Goal: Transaction & Acquisition: Purchase product/service

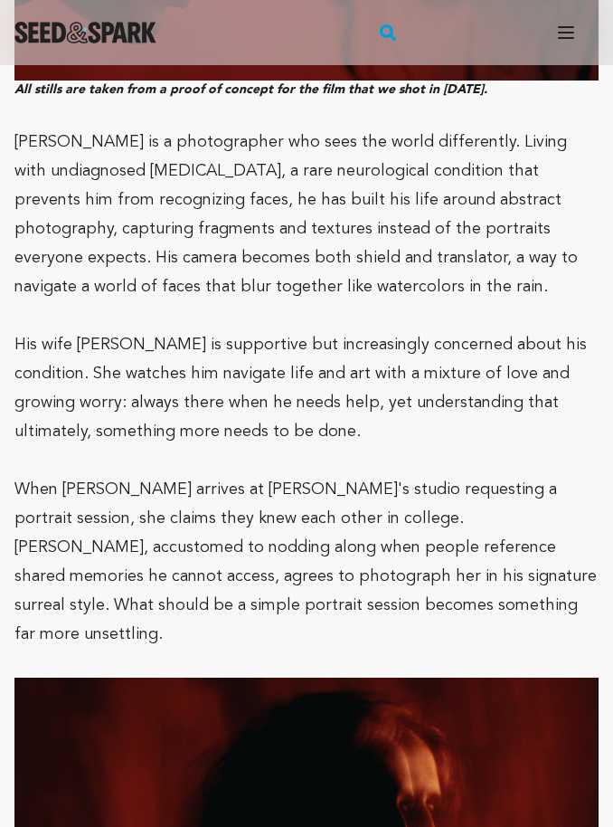
scroll to position [1844, 0]
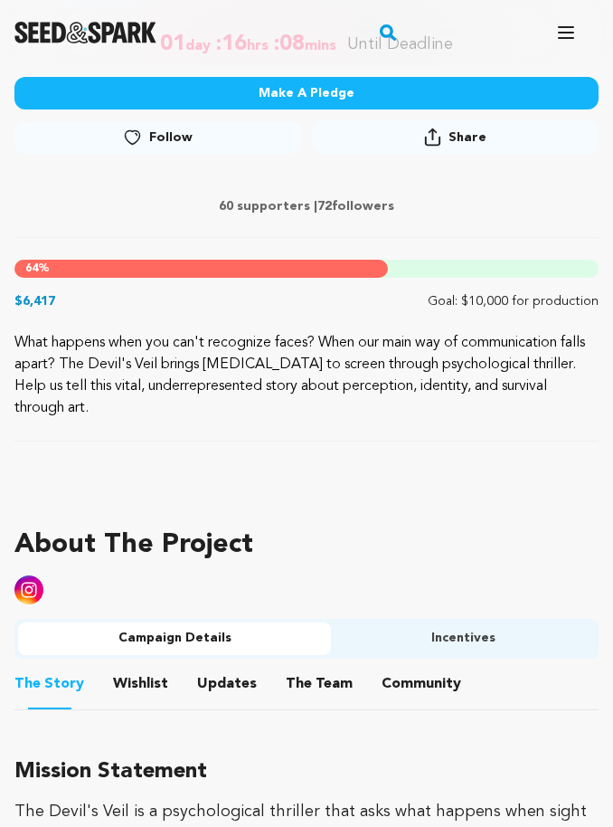
click at [444, 644] on button "Incentives" at bounding box center [463, 639] width 264 height 33
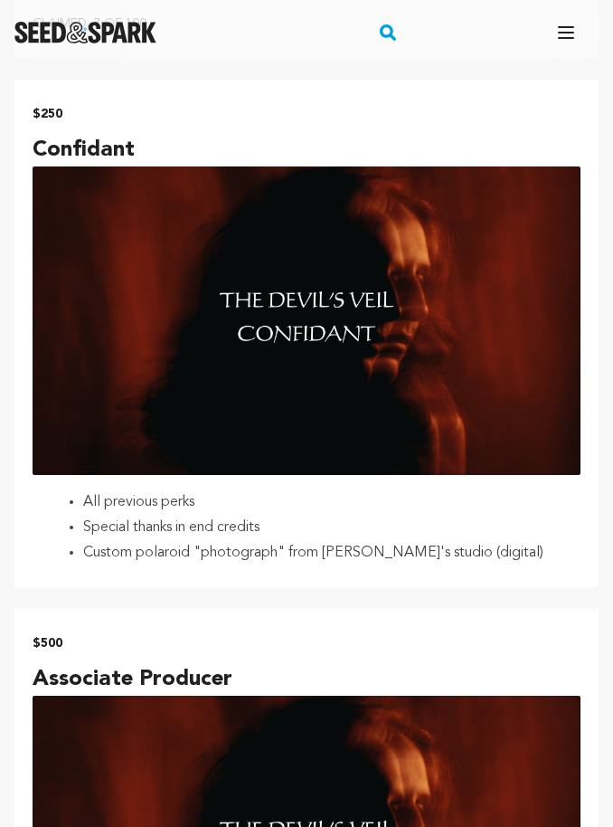
scroll to position [3030, 0]
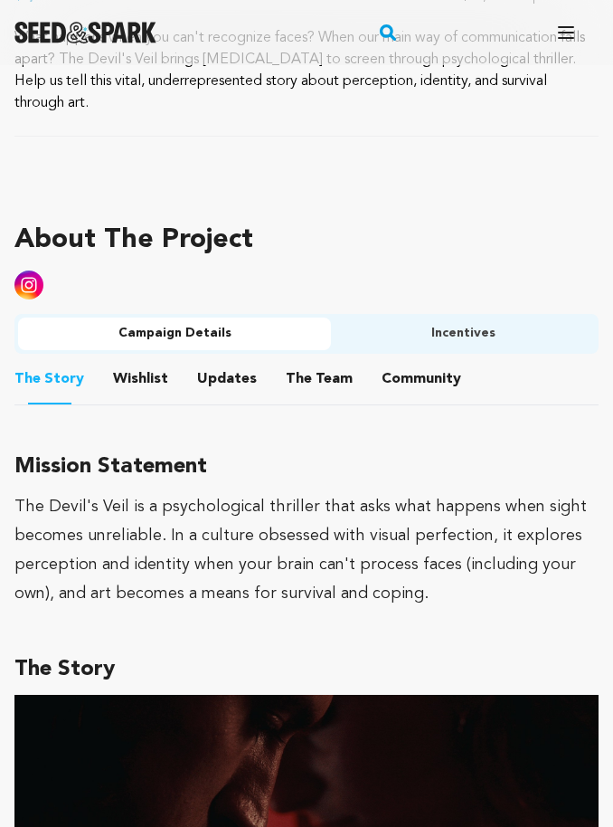
scroll to position [1010, 0]
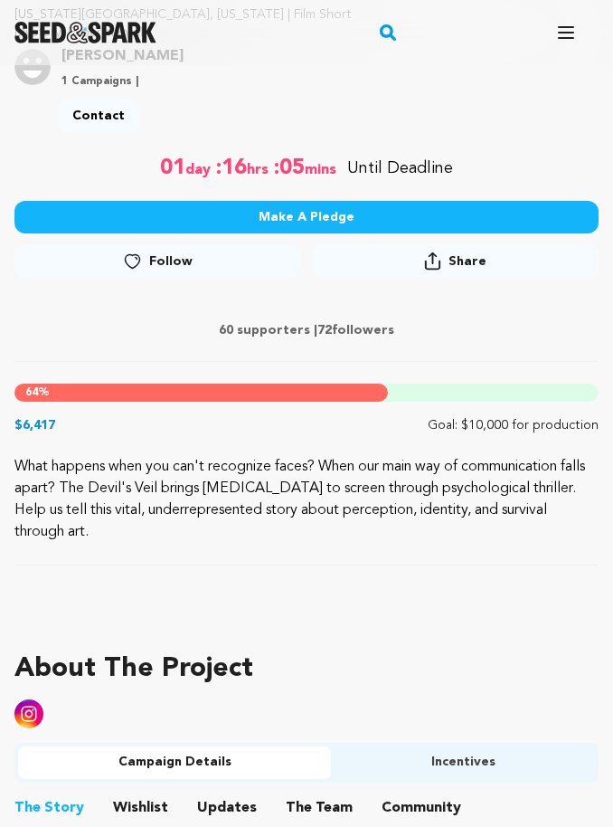
scroll to position [536, 0]
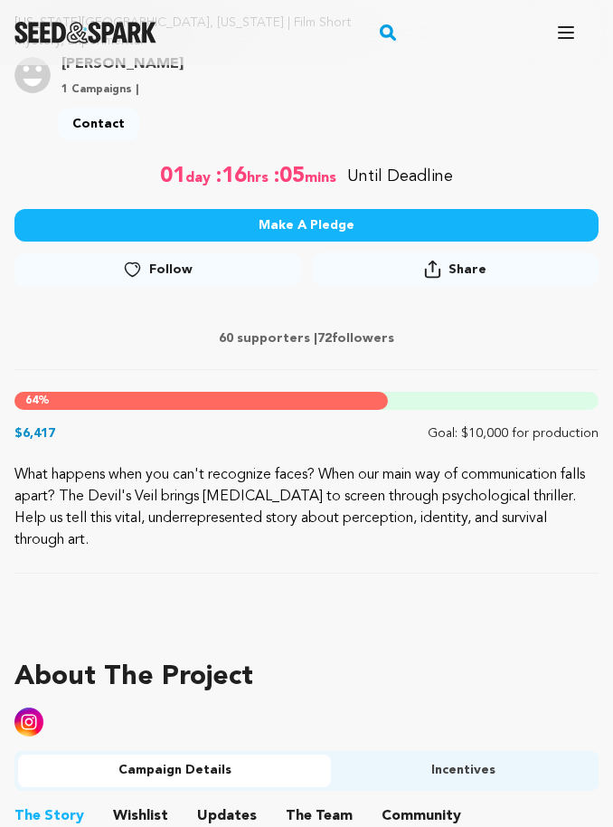
click at [438, 52] on div "Fund a project Start a project Search Login Sign up Start a project" at bounding box center [306, 32] width 613 height 65
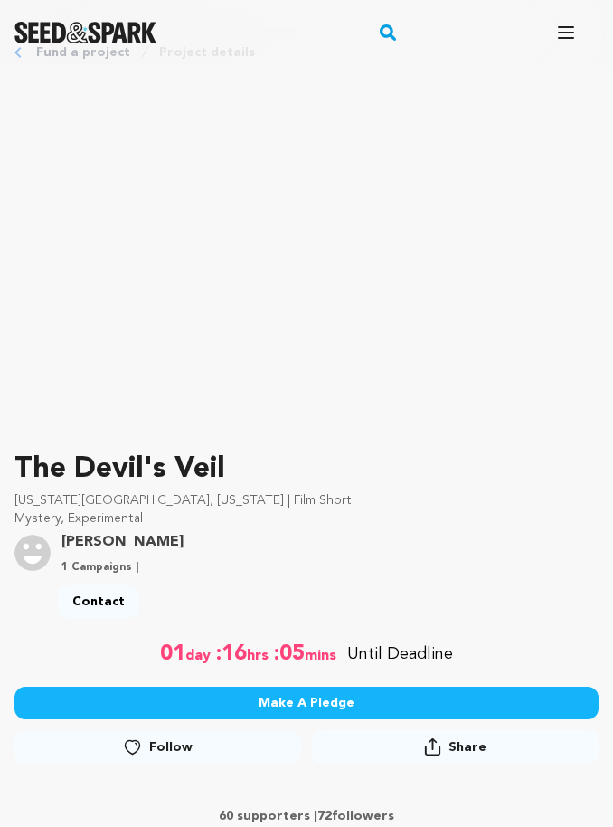
scroll to position [0, 0]
